Goal: Obtain resource: Obtain resource

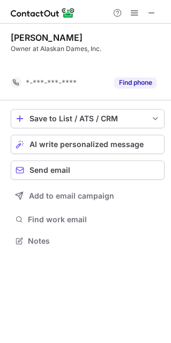
scroll to position [216, 171]
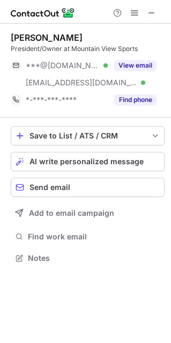
scroll to position [250, 171]
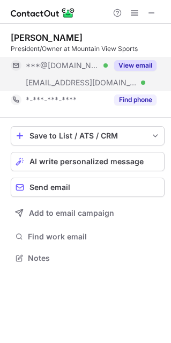
click at [121, 60] on button "View email" at bounding box center [135, 65] width 42 height 11
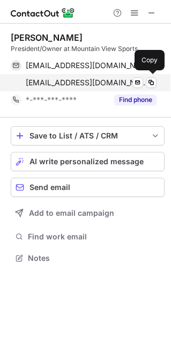
click at [151, 77] on div "scotjardon@mountainviewsports.com Verified Send email Copy" at bounding box center [84, 82] width 146 height 17
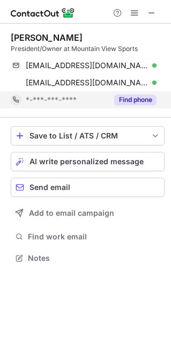
click at [127, 96] on button "Find phone" at bounding box center [135, 99] width 42 height 11
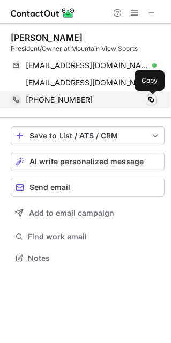
click at [151, 96] on span at bounding box center [151, 100] width 9 height 9
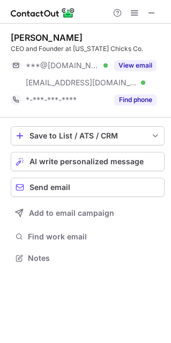
scroll to position [250, 171]
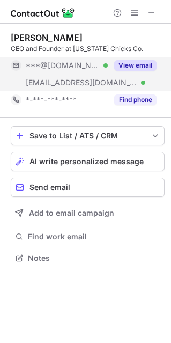
click at [135, 63] on button "View email" at bounding box center [135, 65] width 42 height 11
click at [138, 65] on div "***@[DOMAIN_NAME]" at bounding box center [91, 66] width 131 height 10
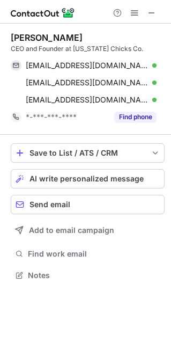
scroll to position [267, 171]
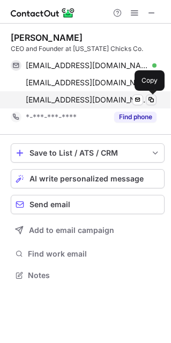
click at [151, 97] on span at bounding box center [151, 100] width 9 height 9
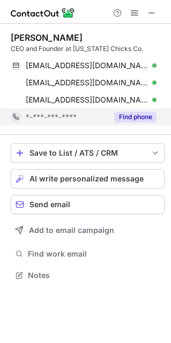
click at [134, 114] on button "Find phone" at bounding box center [135, 117] width 42 height 11
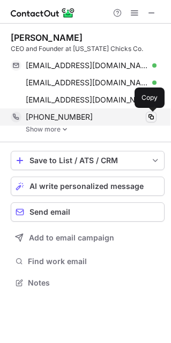
click at [152, 114] on span at bounding box center [151, 117] width 9 height 9
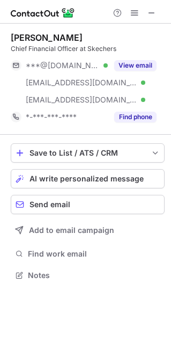
scroll to position [267, 171]
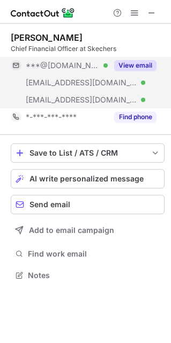
click at [141, 62] on button "View email" at bounding box center [135, 65] width 42 height 11
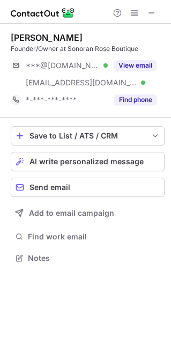
scroll to position [250, 171]
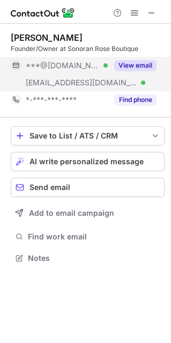
click at [126, 63] on button "View email" at bounding box center [135, 65] width 42 height 11
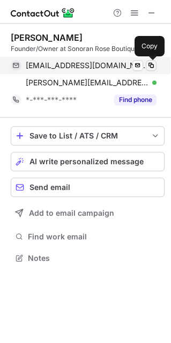
click at [152, 63] on span at bounding box center [151, 65] width 9 height 9
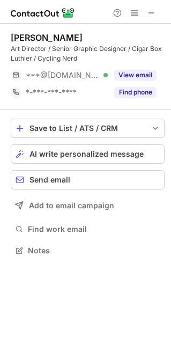
scroll to position [243, 171]
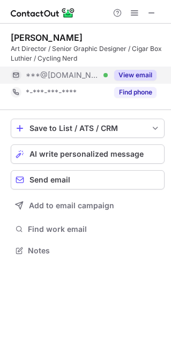
click at [132, 74] on button "View email" at bounding box center [135, 75] width 42 height 11
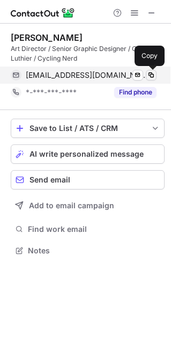
click at [149, 73] on span at bounding box center [151, 75] width 9 height 9
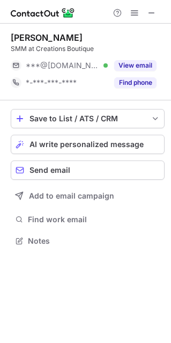
scroll to position [233, 171]
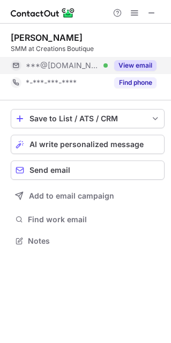
click at [126, 61] on button "View email" at bounding box center [135, 65] width 42 height 11
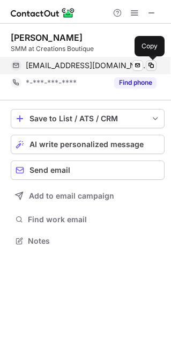
click at [151, 61] on span at bounding box center [151, 65] width 9 height 9
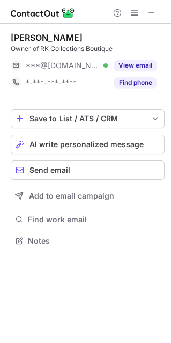
scroll to position [233, 171]
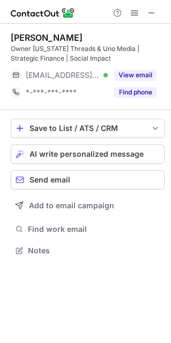
scroll to position [243, 171]
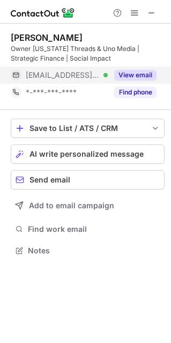
click at [132, 76] on button "View email" at bounding box center [135, 75] width 42 height 11
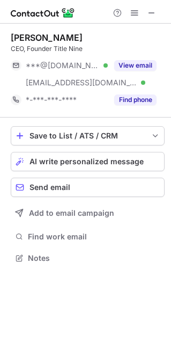
scroll to position [250, 171]
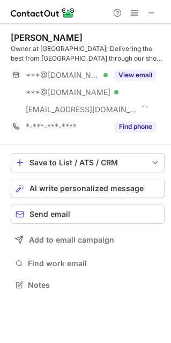
scroll to position [277, 171]
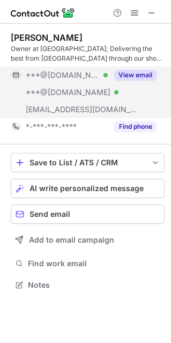
click at [137, 76] on button "View email" at bounding box center [135, 75] width 42 height 11
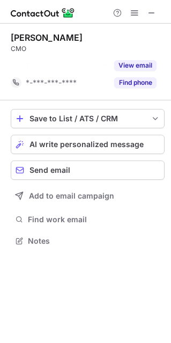
scroll to position [216, 171]
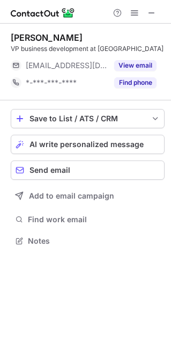
scroll to position [233, 171]
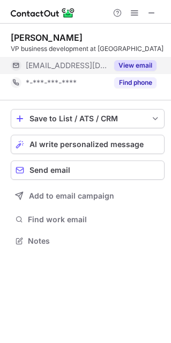
click at [129, 64] on button "View email" at bounding box center [135, 65] width 42 height 11
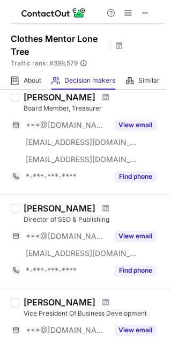
scroll to position [107, 0]
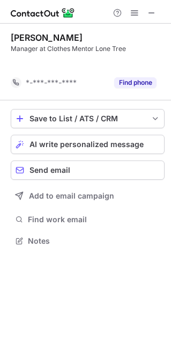
scroll to position [216, 171]
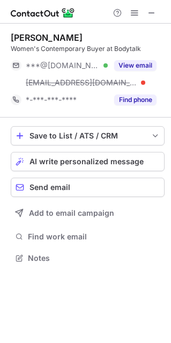
scroll to position [250, 171]
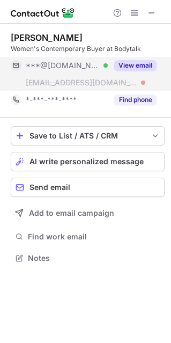
drag, startPoint x: 0, startPoint y: 0, endPoint x: 144, endPoint y: 69, distance: 159.4
click at [144, 69] on button "View email" at bounding box center [135, 65] width 42 height 11
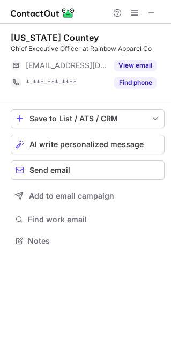
scroll to position [233, 171]
